Goal: Transaction & Acquisition: Purchase product/service

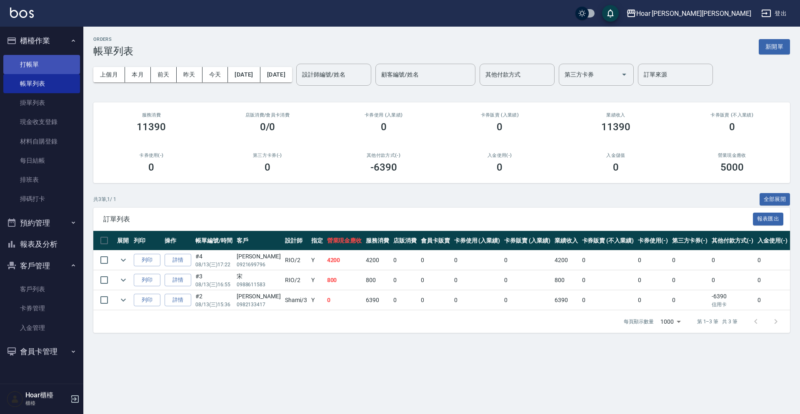
click at [39, 69] on link "打帳單" at bounding box center [41, 64] width 77 height 19
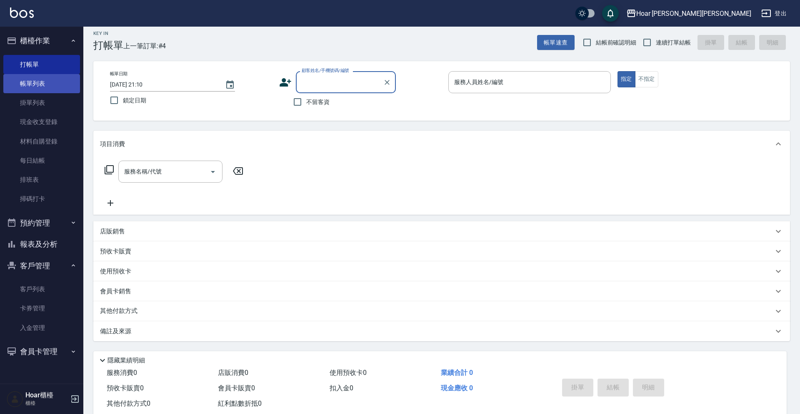
scroll to position [7, 0]
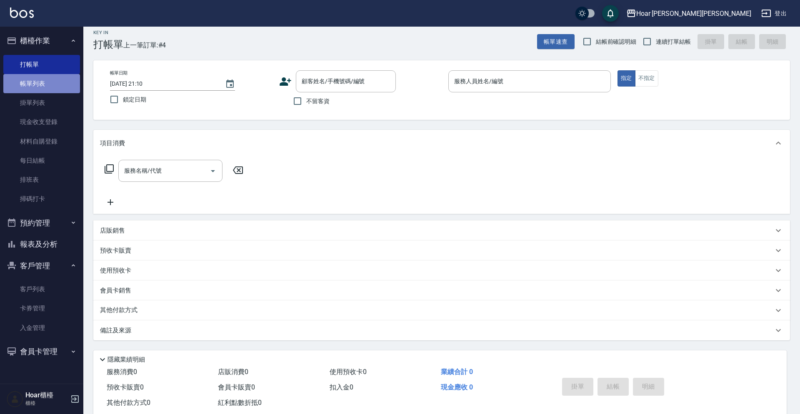
click at [53, 86] on link "帳單列表" at bounding box center [41, 83] width 77 height 19
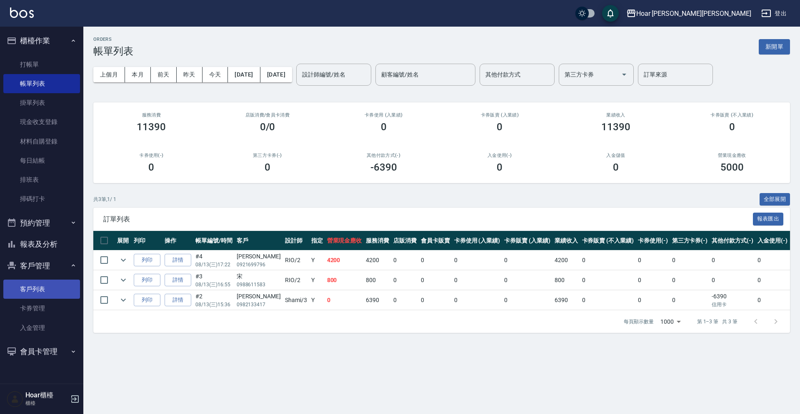
click at [48, 289] on link "客戶列表" at bounding box center [41, 289] width 77 height 19
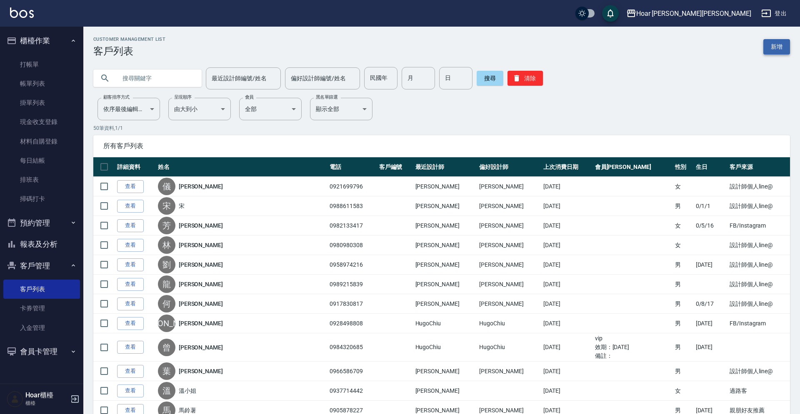
click at [780, 45] on link "新增" at bounding box center [776, 46] width 27 height 15
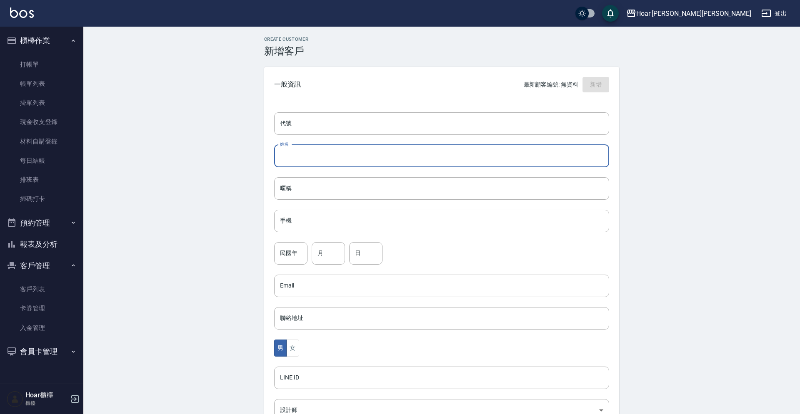
click at [327, 162] on input "姓名" at bounding box center [441, 156] width 335 height 22
click at [286, 155] on input "ㄐruru" at bounding box center [441, 156] width 335 height 22
type input "ruru"
click at [342, 192] on input "暱稱" at bounding box center [441, 188] width 335 height 22
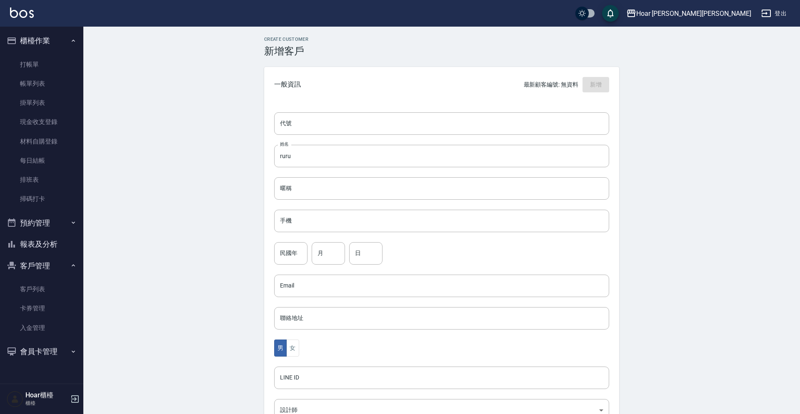
click at [328, 235] on div "代號 代號 姓名 ruru 姓名 暱稱 暱稱 手機 手機 民國年 民國年 月 月 日 日 Email Email 聯絡地址 聯絡地址 男 女 LINE ID …" at bounding box center [441, 304] width 355 height 405
click at [331, 231] on input "手機" at bounding box center [441, 221] width 335 height 22
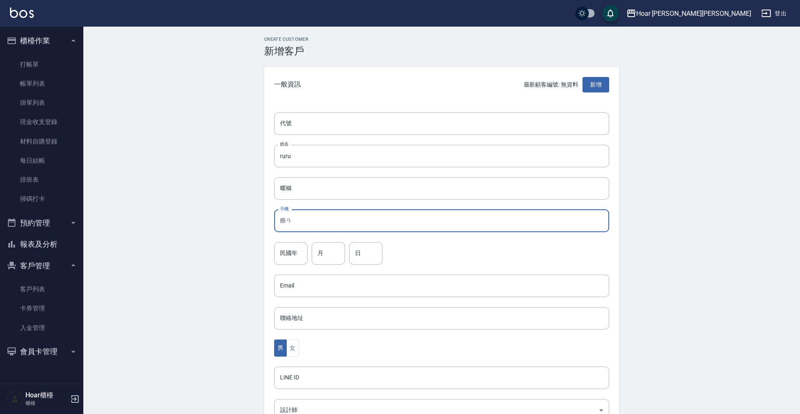
type input "癌"
type input "0960180495"
click at [338, 256] on input "月" at bounding box center [327, 253] width 33 height 22
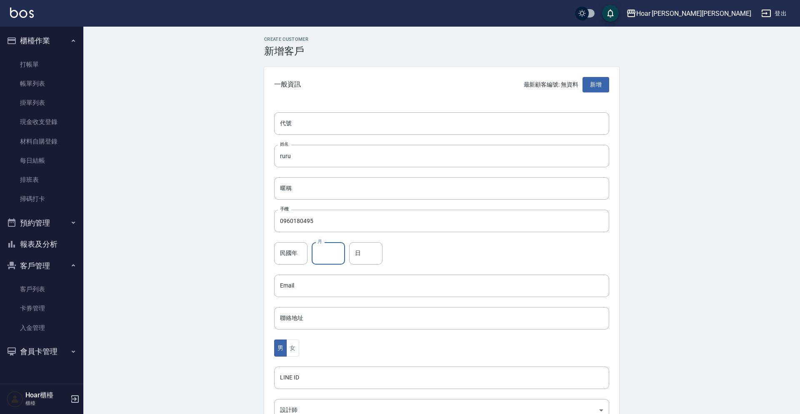
type input "2"
type input "11"
click at [357, 253] on input "日" at bounding box center [365, 253] width 33 height 22
type input "23"
click at [285, 348] on button "男" at bounding box center [280, 348] width 12 height 17
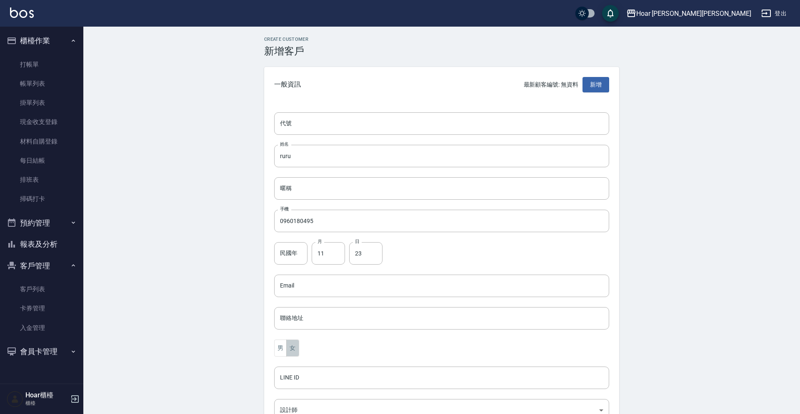
click at [296, 346] on button "女" at bounding box center [292, 348] width 12 height 17
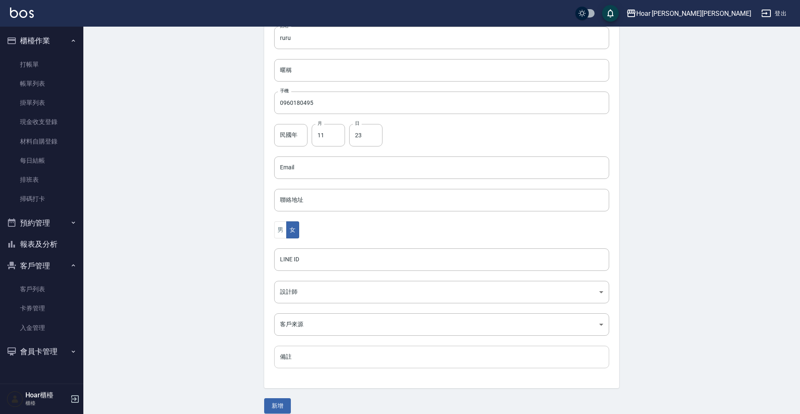
scroll to position [125, 0]
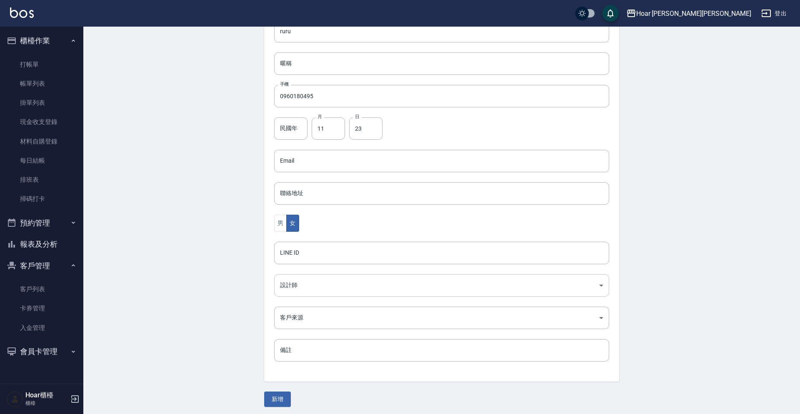
click at [314, 289] on body "Hoar [PERSON_NAME][PERSON_NAME] 登出 櫃檯作業 打帳單 帳單列表 掛單列表 現金收支登錄 材料自購登錄 每日結帳 排班表 掃碼…" at bounding box center [400, 146] width 800 height 542
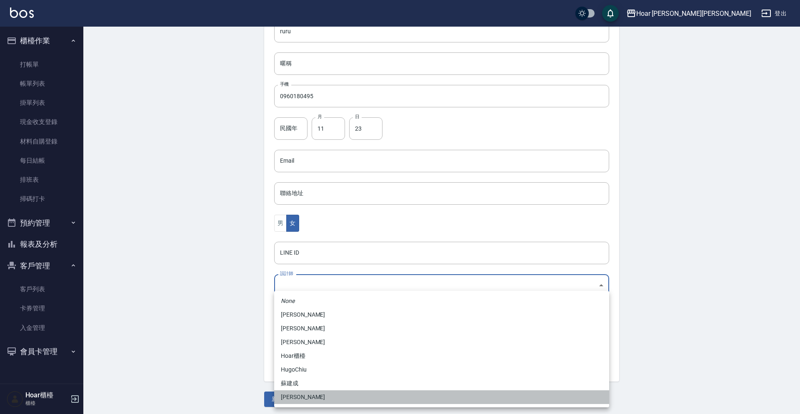
click at [293, 396] on li "[PERSON_NAME]" at bounding box center [441, 398] width 335 height 14
type input "ca54d0d9-00fe-490f-ba6a-72a5339bf885"
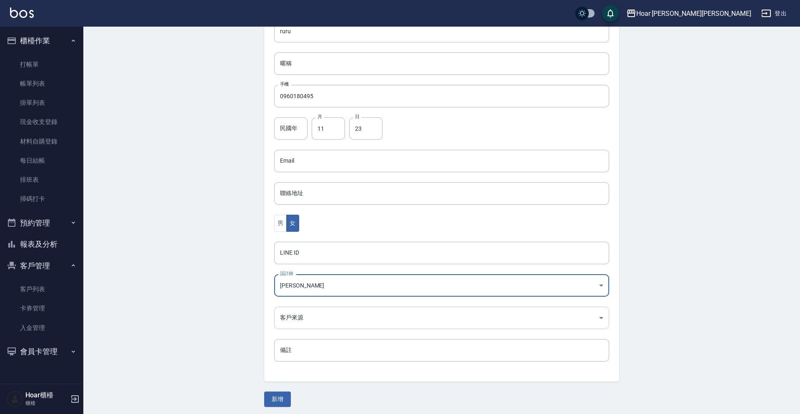
click at [321, 318] on body "Hoar [PERSON_NAME][PERSON_NAME] 登出 櫃檯作業 打帳單 帳單列表 掛單列表 現金收支登錄 材料自購登錄 每日結帳 排班表 掃碼…" at bounding box center [400, 146] width 800 height 542
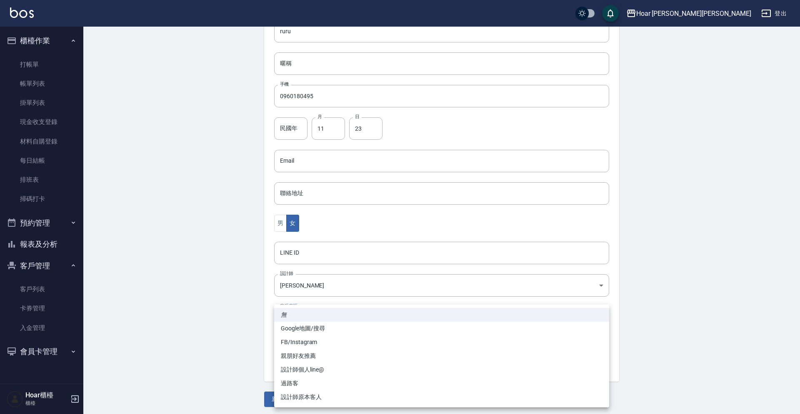
click at [307, 344] on li "FB/Instagram" at bounding box center [441, 343] width 335 height 14
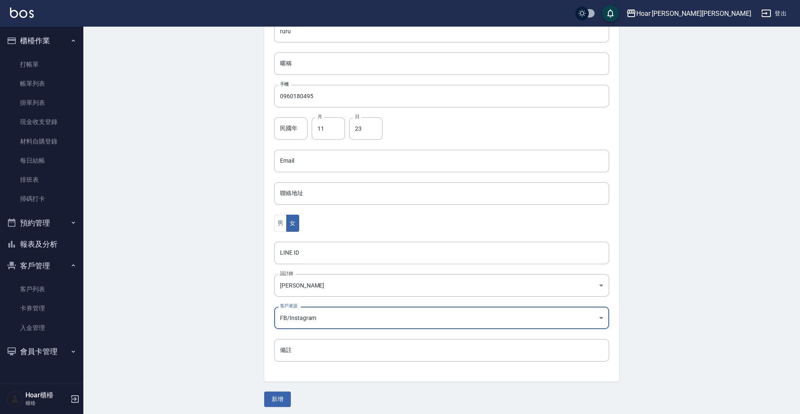
type input "FB/Instagram"
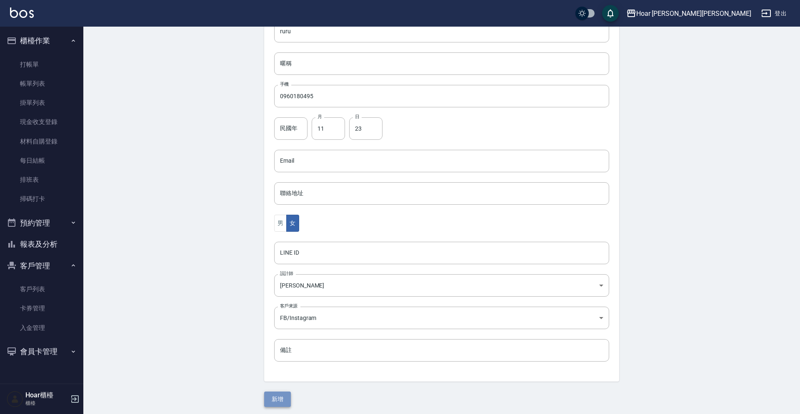
click at [284, 398] on button "新增" at bounding box center [277, 399] width 27 height 15
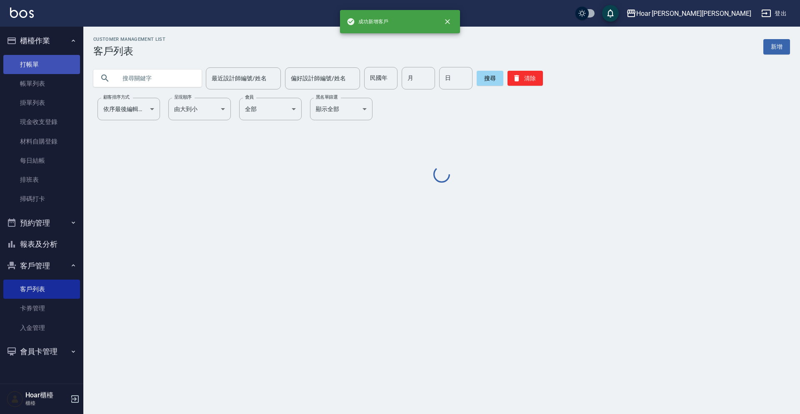
click at [34, 62] on link "打帳單" at bounding box center [41, 64] width 77 height 19
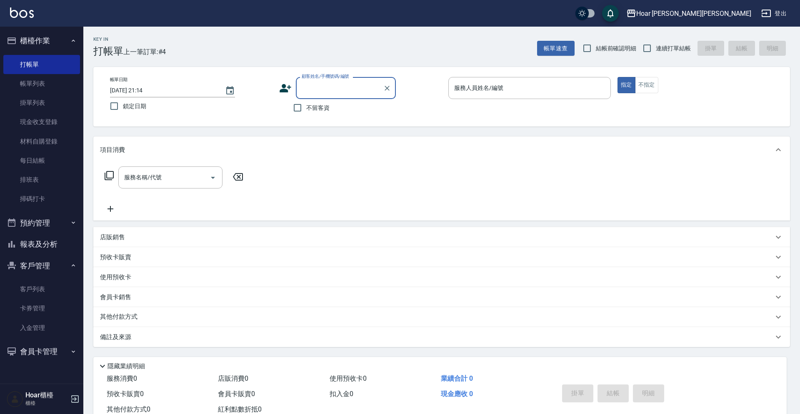
click at [326, 95] on input "顧客姓名/手機號碼/編號" at bounding box center [339, 88] width 80 height 15
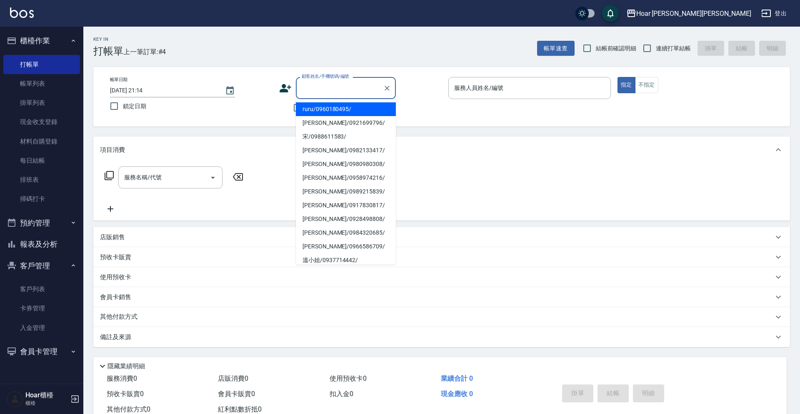
click at [331, 110] on li "ruru/0960180495/" at bounding box center [346, 109] width 100 height 14
type input "ruru/0960180495/"
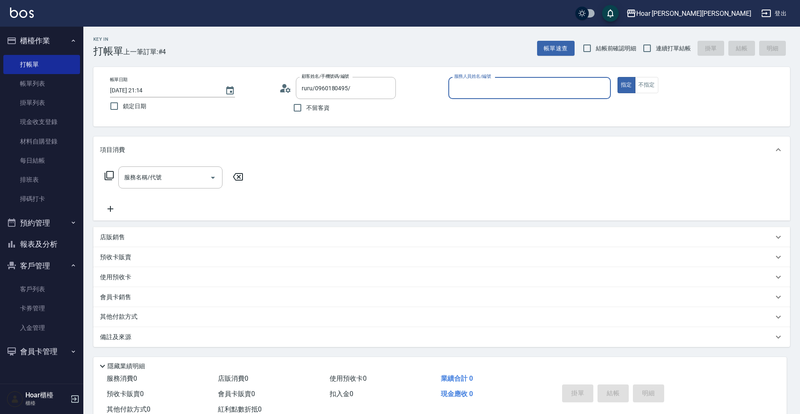
type input "Shami-3"
click at [169, 195] on div "服務名稱/代號 服務名稱/代號" at bounding box center [174, 190] width 148 height 47
drag, startPoint x: 183, startPoint y: 173, endPoint x: 188, endPoint y: 182, distance: 9.9
click at [183, 173] on input "服務名稱/代號" at bounding box center [164, 177] width 84 height 15
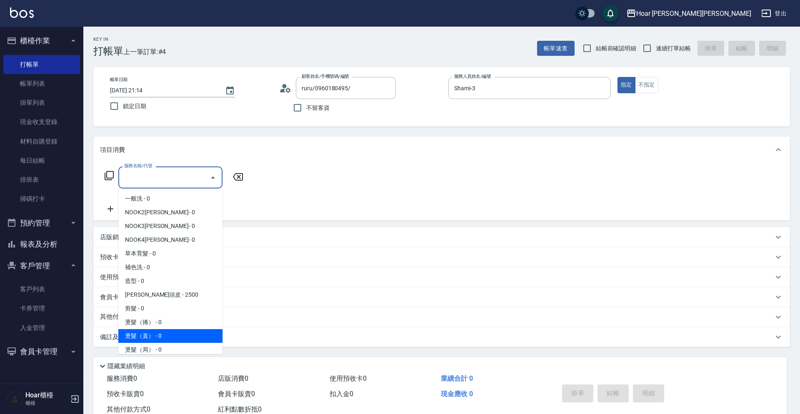
drag, startPoint x: 147, startPoint y: 330, endPoint x: 225, endPoint y: 253, distance: 109.8
click at [147, 330] on span "燙髮（直） - 0" at bounding box center [170, 336] width 104 height 14
type input "燙髮（直）(302)"
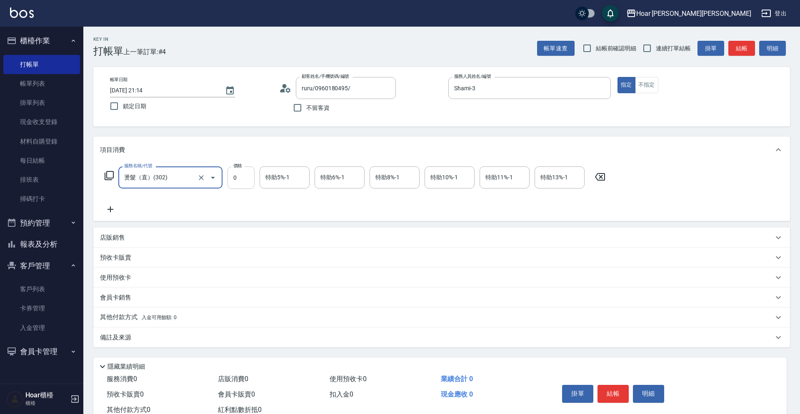
click at [243, 181] on input "0" at bounding box center [240, 178] width 27 height 22
type input "1800"
click at [144, 324] on div "其他付款方式 入金可用餘額: 0" at bounding box center [441, 318] width 696 height 20
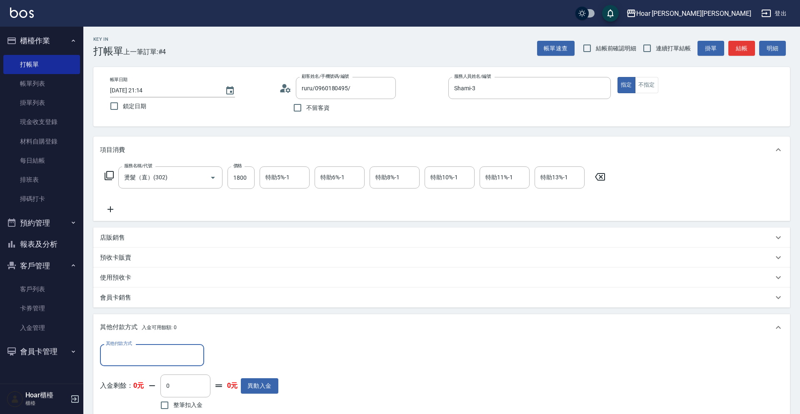
click at [143, 345] on div "其他付款方式" at bounding box center [152, 355] width 104 height 22
click at [122, 319] on span "轉帳匯款" at bounding box center [152, 321] width 104 height 14
type input "轉帳匯款"
drag, startPoint x: 229, startPoint y: 354, endPoint x: 222, endPoint y: 351, distance: 8.2
click at [227, 354] on input "0" at bounding box center [240, 355] width 62 height 22
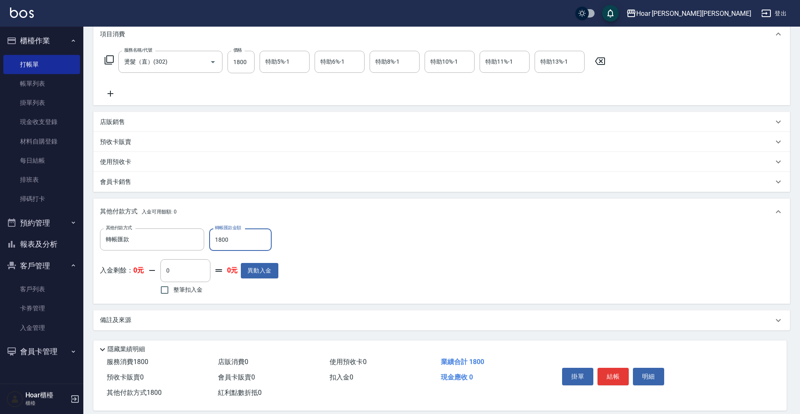
scroll to position [126, 0]
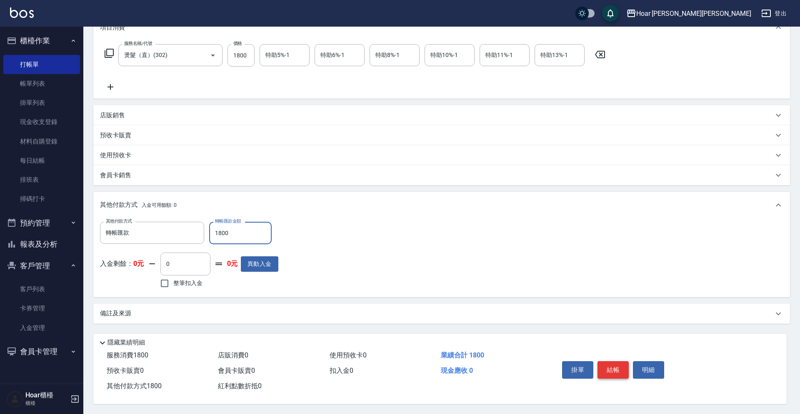
type input "1800"
click at [607, 363] on button "結帳" at bounding box center [612, 369] width 31 height 17
